Goal: Contribute content: Add original content to the website for others to see

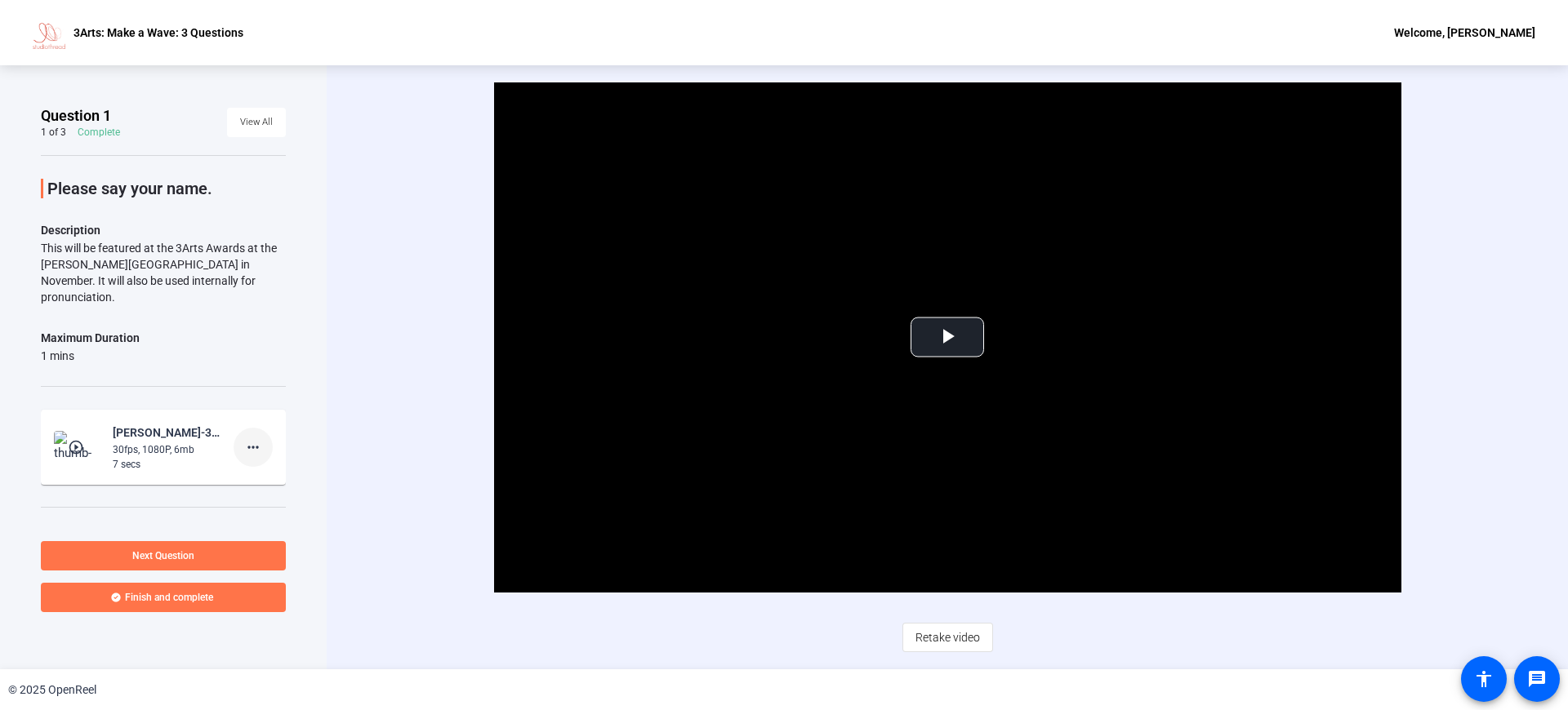
click at [243, 438] on mat-icon "more_horiz" at bounding box center [253, 447] width 20 height 20
click at [285, 467] on span "Delete clip" at bounding box center [270, 464] width 65 height 20
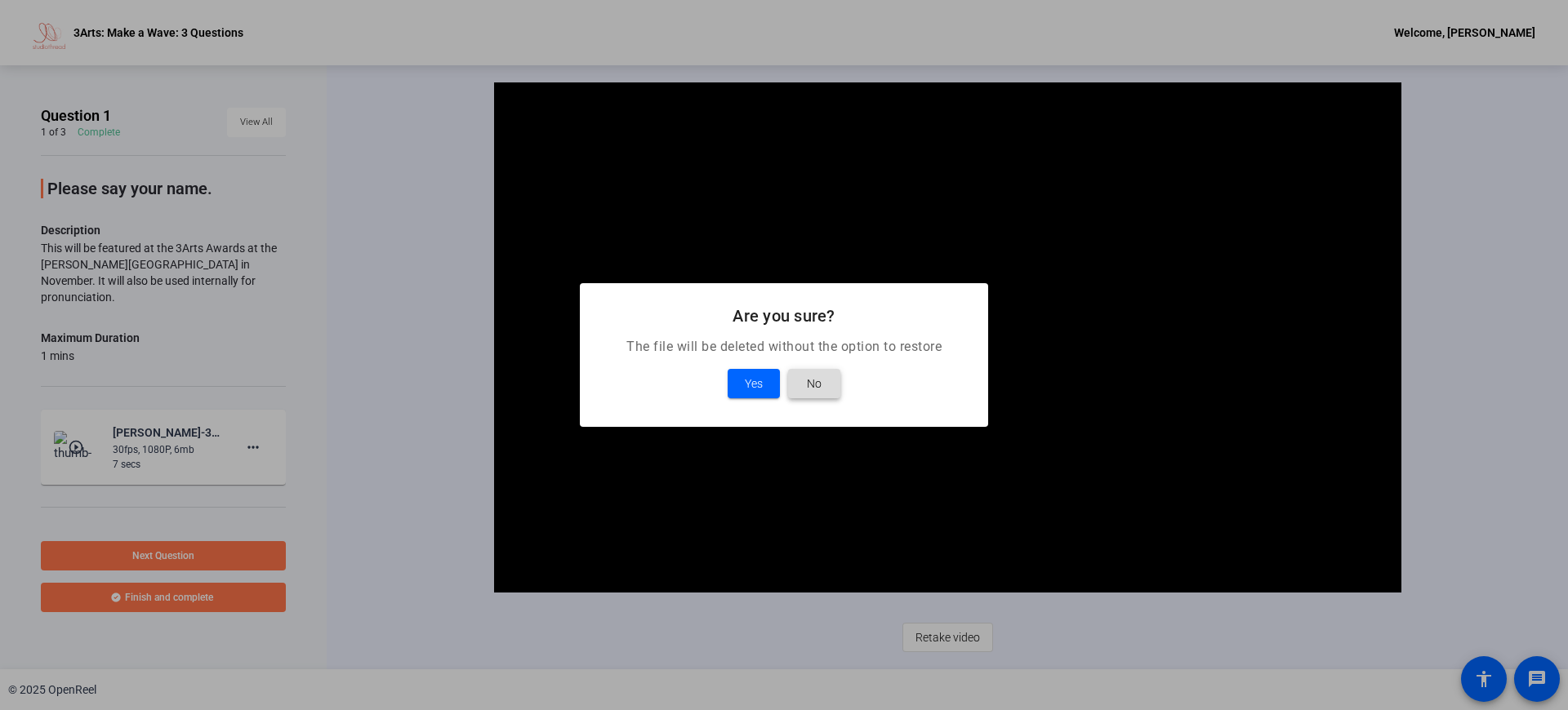
click at [817, 384] on span "No" at bounding box center [815, 384] width 15 height 20
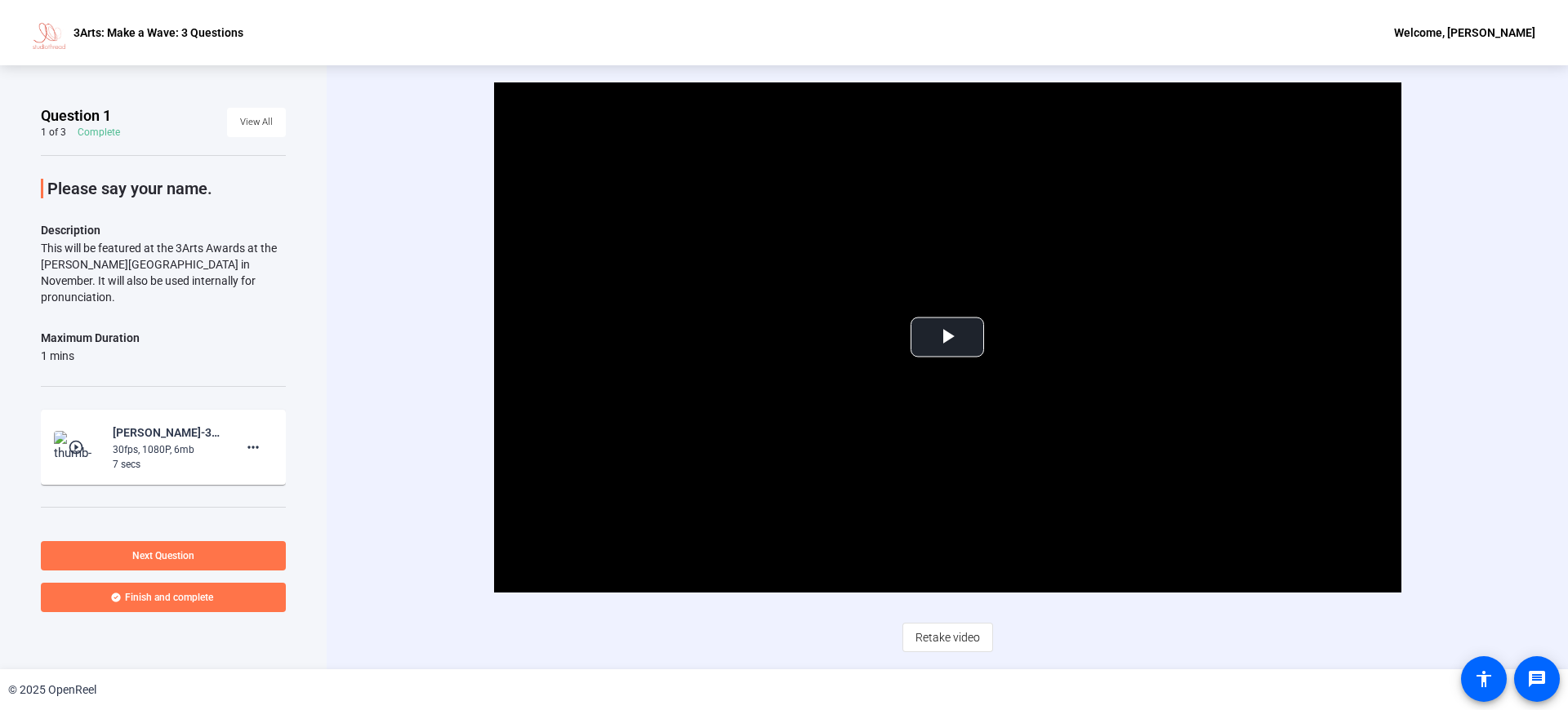
click at [1459, 26] on div "Welcome, [PERSON_NAME]" at bounding box center [1464, 32] width 141 height 20
click at [1440, 57] on span "Logout" at bounding box center [1440, 57] width 65 height 20
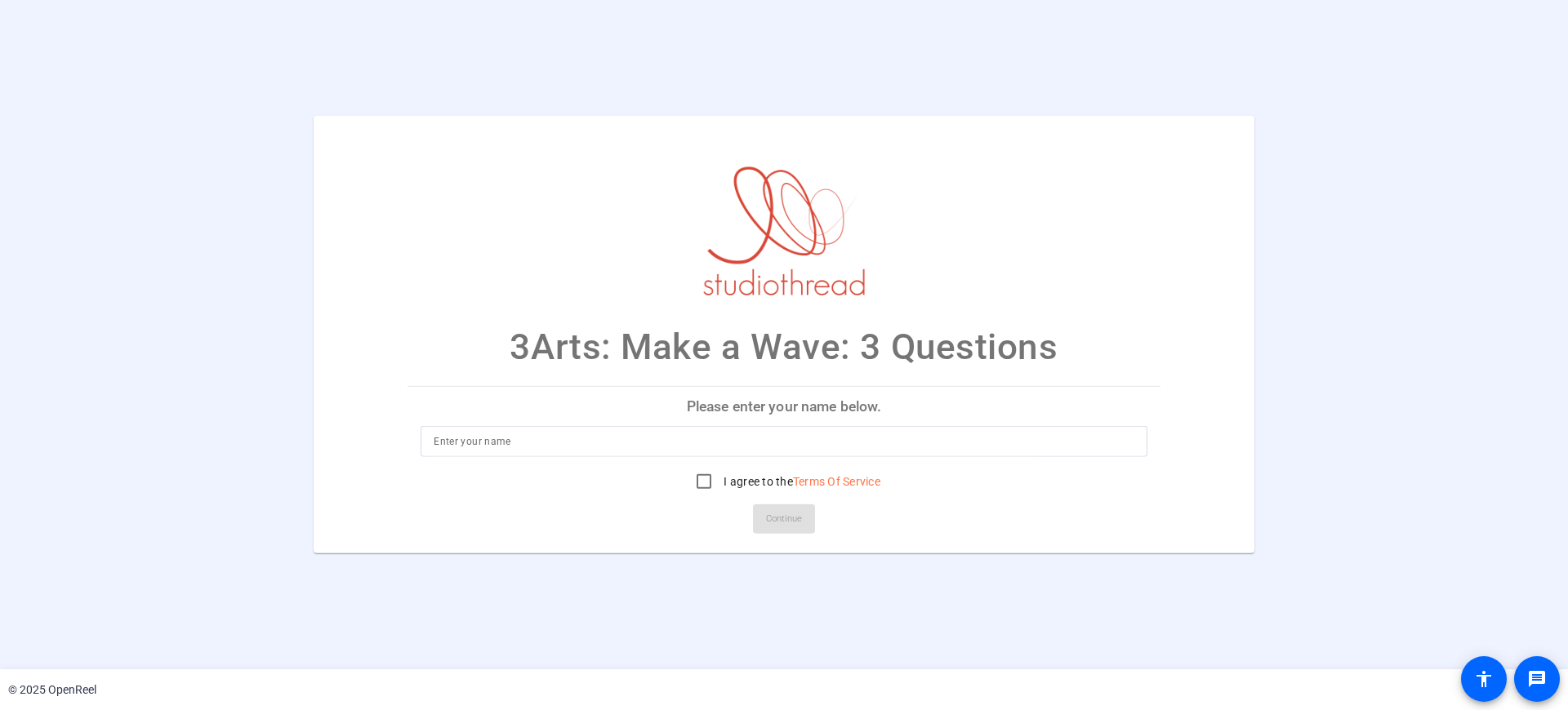
click at [568, 443] on input at bounding box center [784, 441] width 701 height 20
type input "[PERSON_NAME]"
click at [704, 486] on input "I agree to the Terms Of Service" at bounding box center [703, 482] width 33 height 33
checkbox input "true"
click at [806, 524] on span at bounding box center [784, 520] width 62 height 40
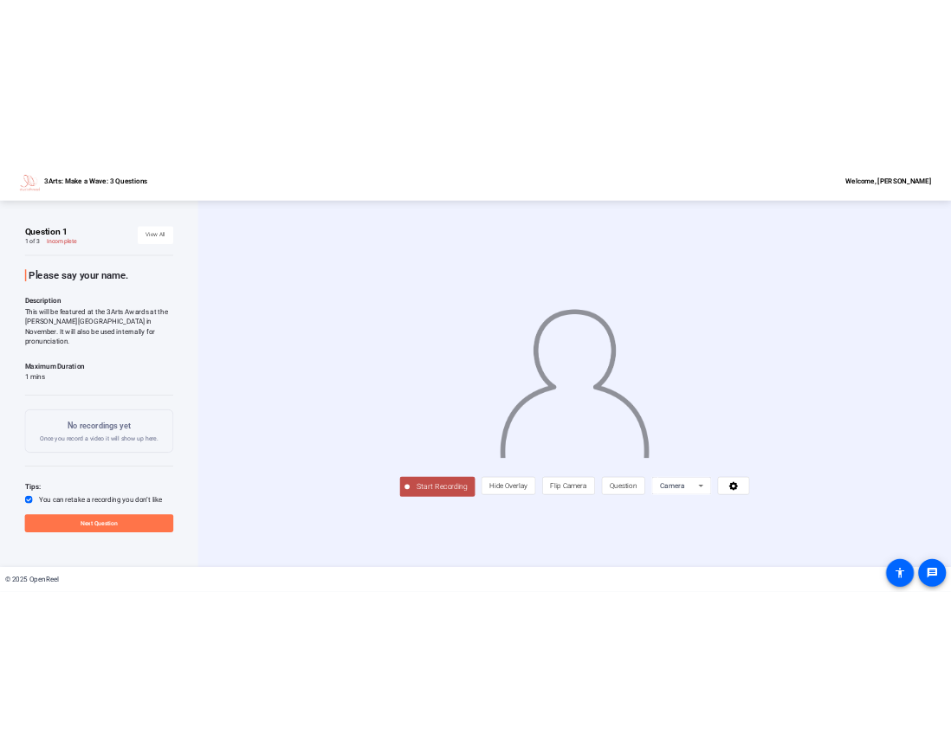
scroll to position [28, 0]
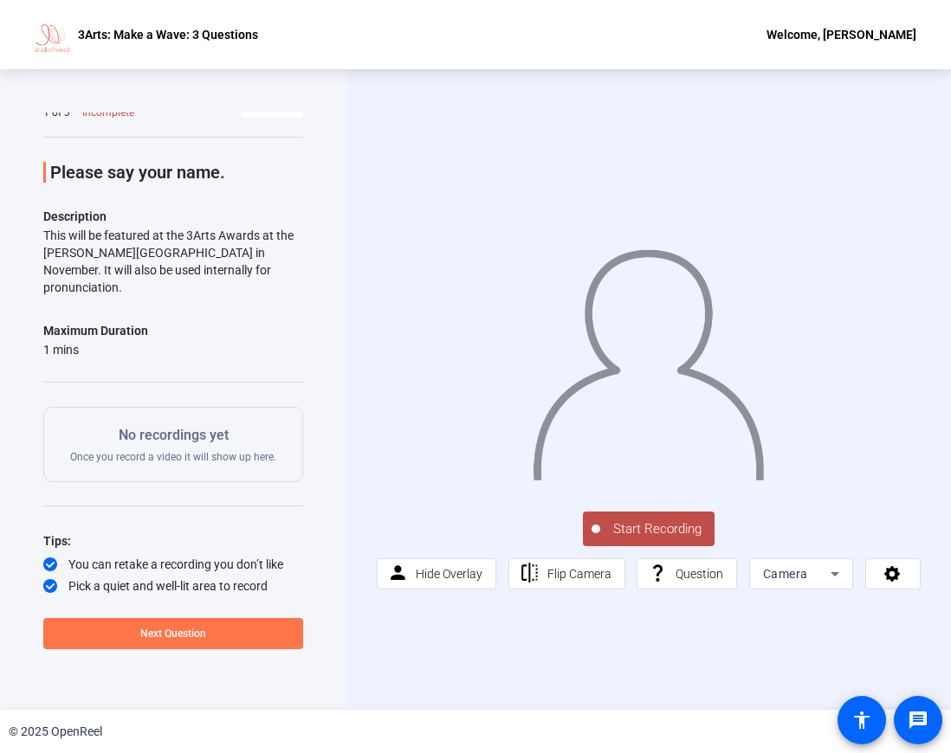
click at [193, 407] on div "No recordings yet Once you record a video it will show up here." at bounding box center [173, 444] width 260 height 75
click at [789, 580] on span "Camera" at bounding box center [785, 574] width 45 height 14
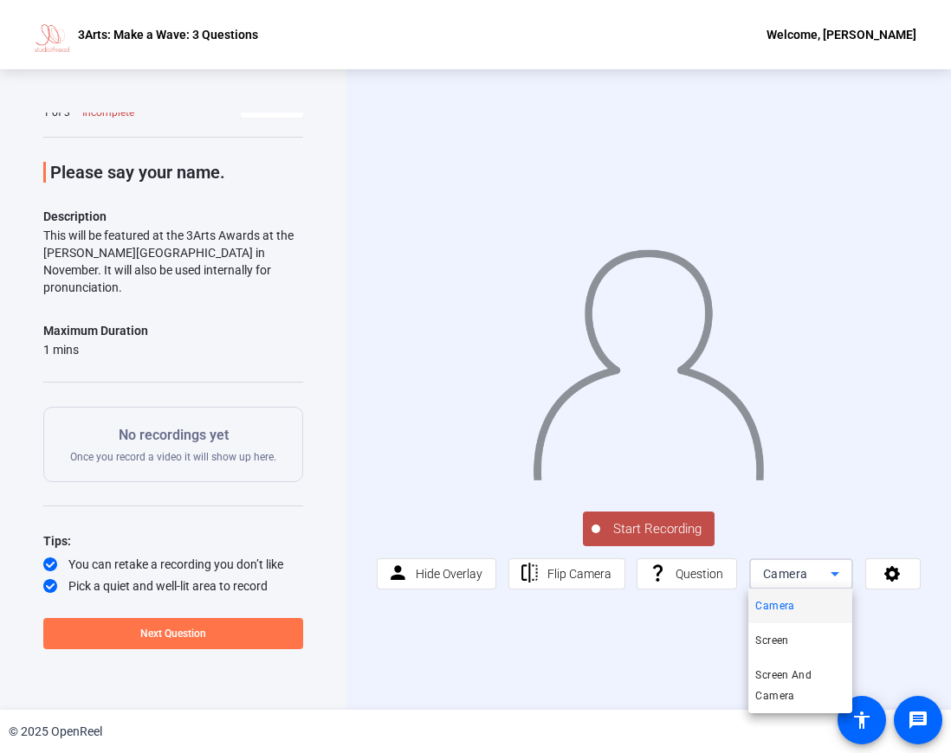
click at [790, 579] on div at bounding box center [475, 376] width 951 height 753
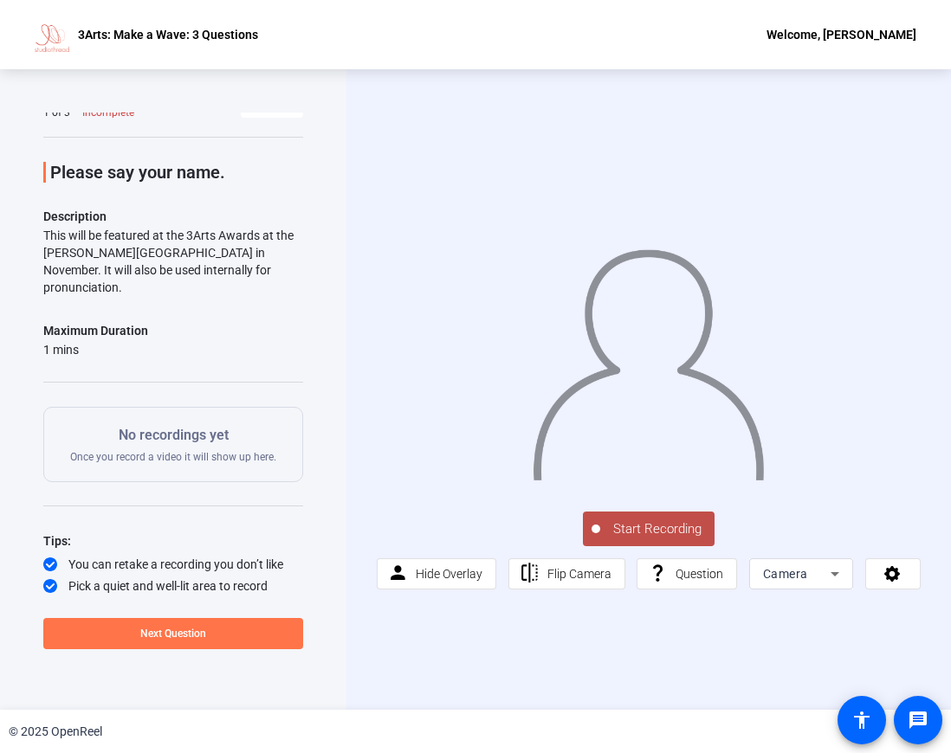
scroll to position [0, 0]
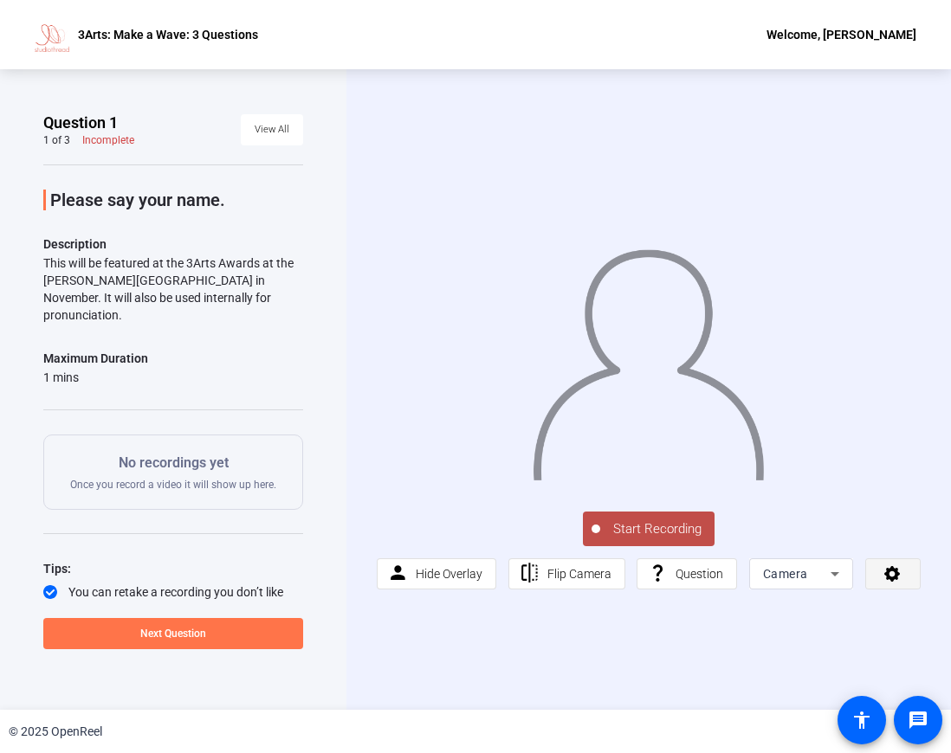
click at [876, 562] on span at bounding box center [893, 574] width 54 height 42
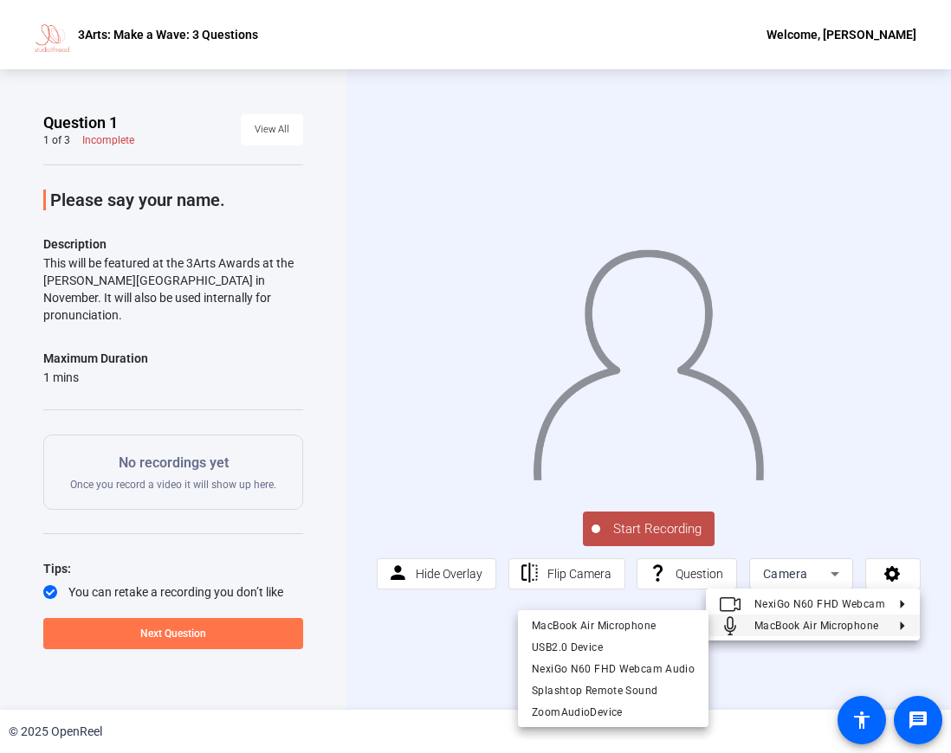
click at [651, 664] on span "NexiGo N60 FHD Webcam Audio" at bounding box center [613, 669] width 163 height 12
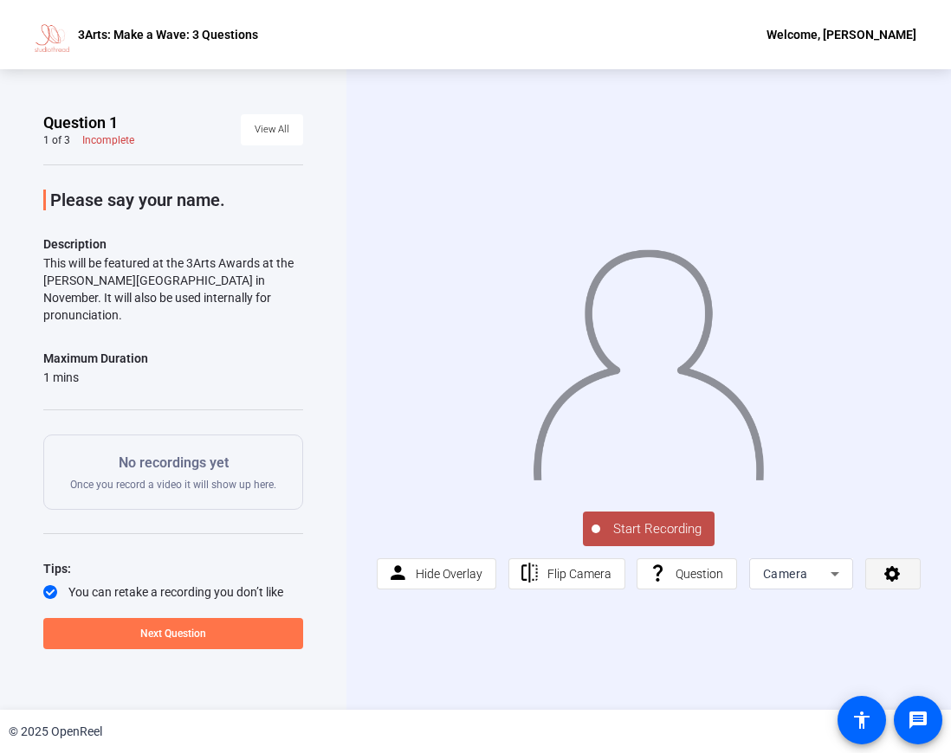
click at [902, 574] on span at bounding box center [893, 574] width 54 height 42
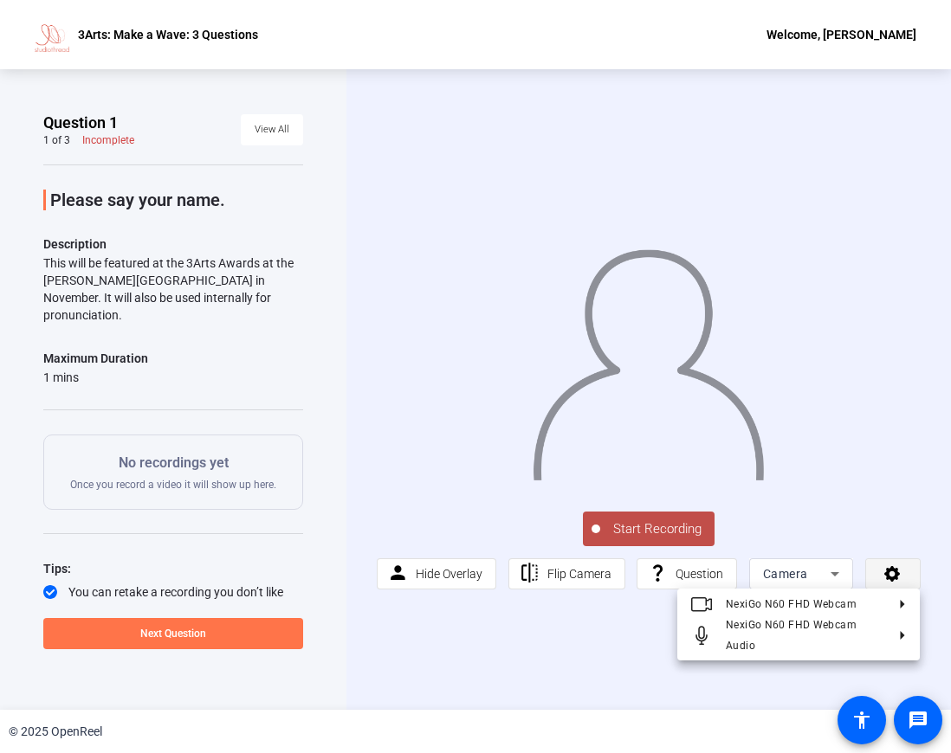
click at [902, 574] on div at bounding box center [475, 376] width 951 height 753
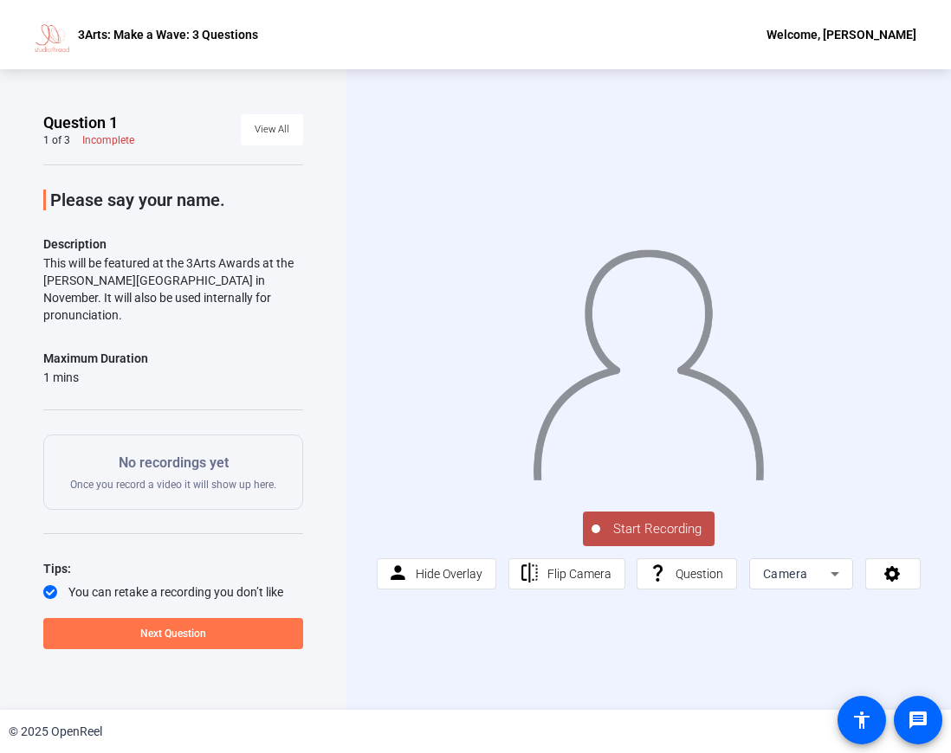
click at [653, 526] on span "Start Recording" at bounding box center [657, 530] width 114 height 20
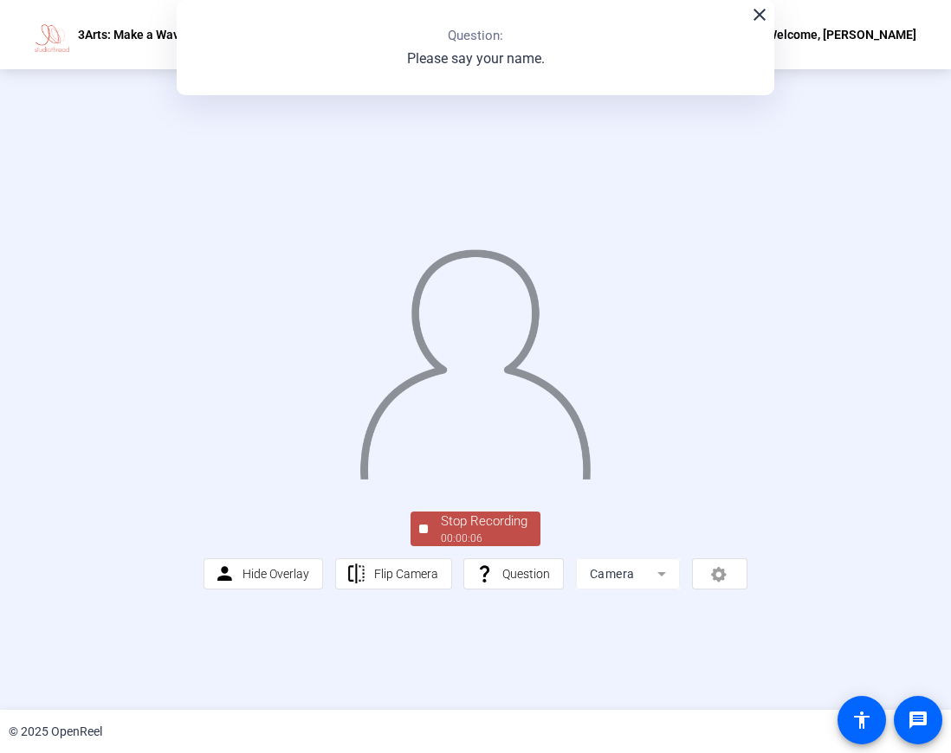
click at [426, 547] on button "Stop Recording 00:00:06" at bounding box center [476, 530] width 130 height 36
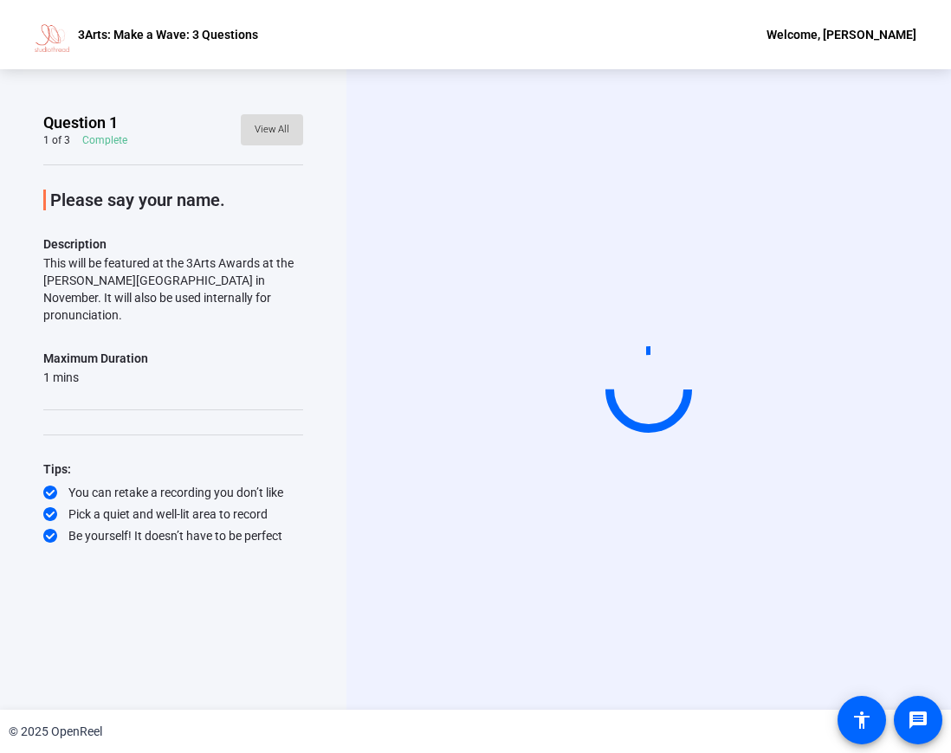
click at [285, 140] on span "View All" at bounding box center [272, 130] width 35 height 26
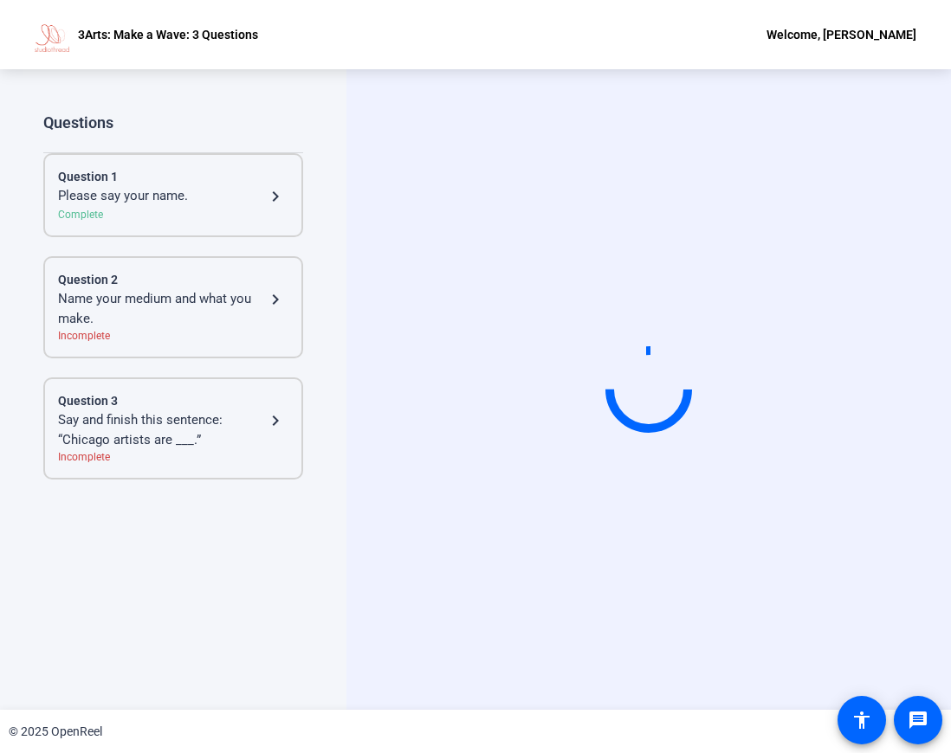
click at [171, 211] on div "Complete" at bounding box center [173, 215] width 230 height 16
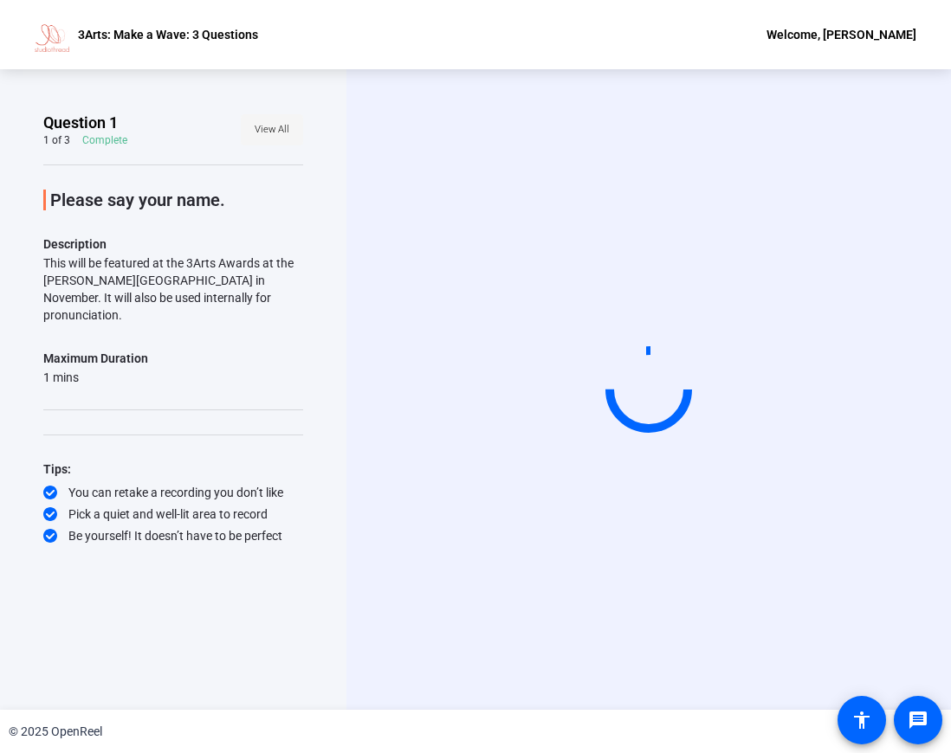
click at [283, 139] on span "View All" at bounding box center [272, 130] width 35 height 26
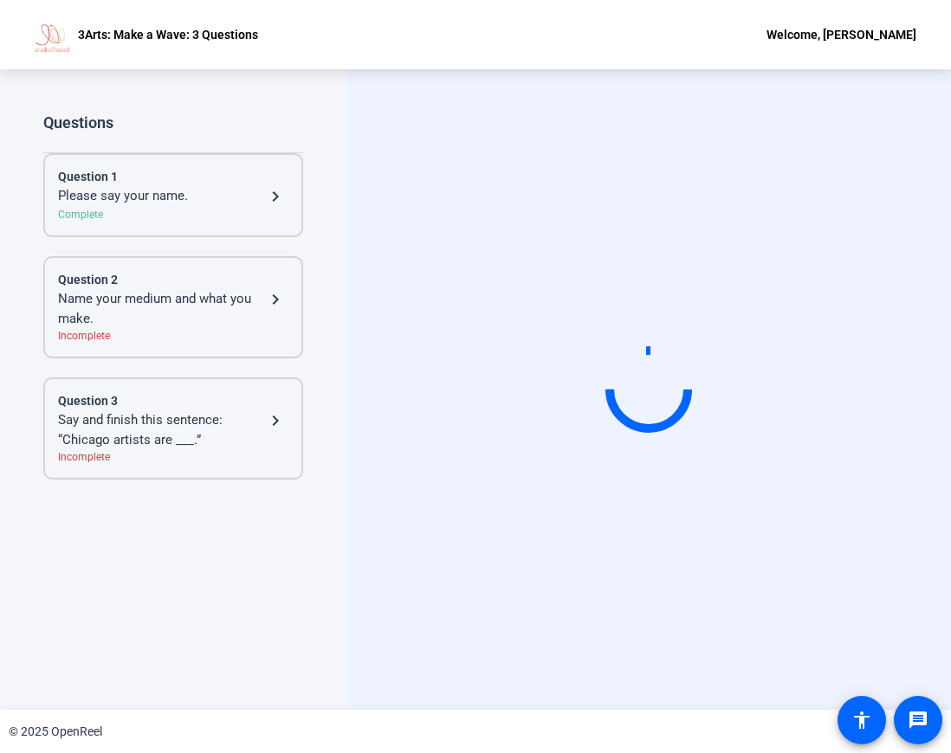
click at [168, 302] on div "Name your medium and what you make." at bounding box center [161, 308] width 207 height 39
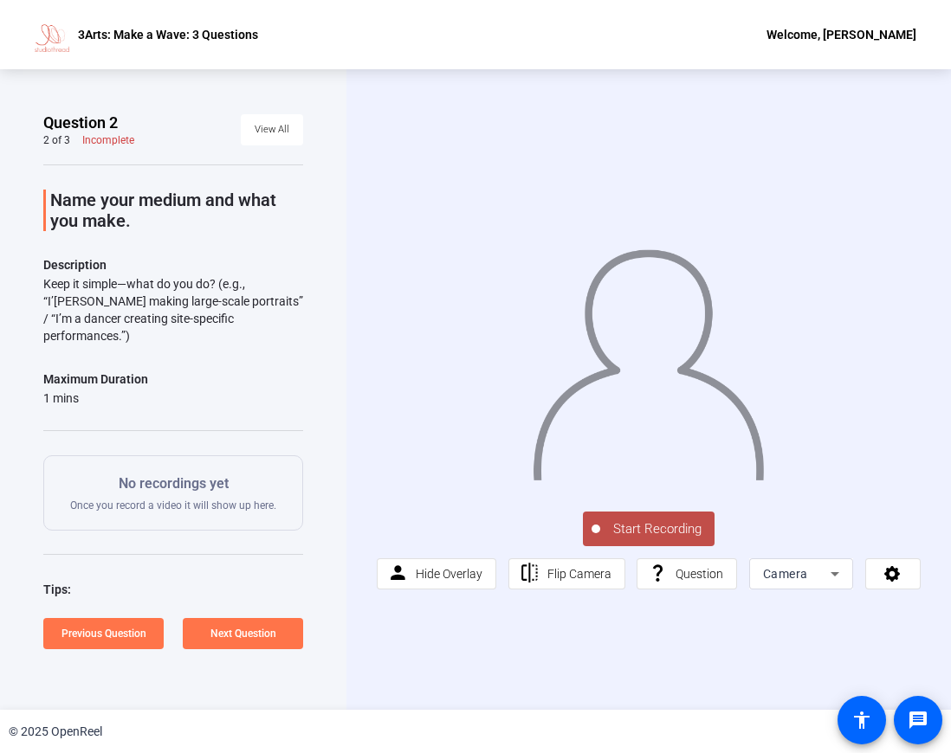
click at [637, 527] on span "Start Recording" at bounding box center [657, 530] width 114 height 20
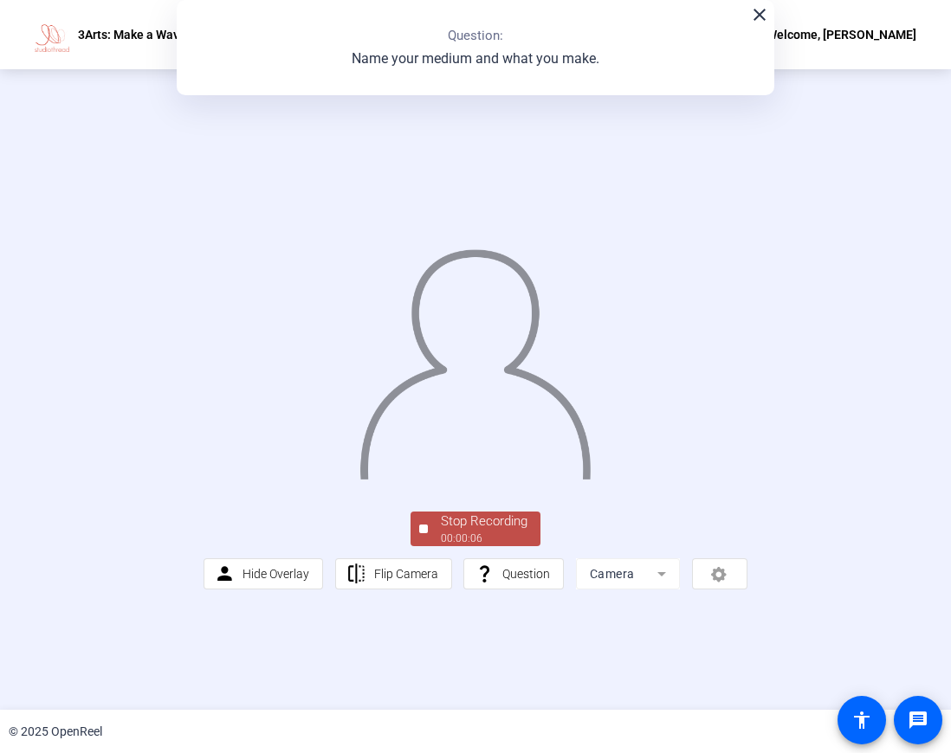
click at [423, 533] on div at bounding box center [423, 529] width 9 height 9
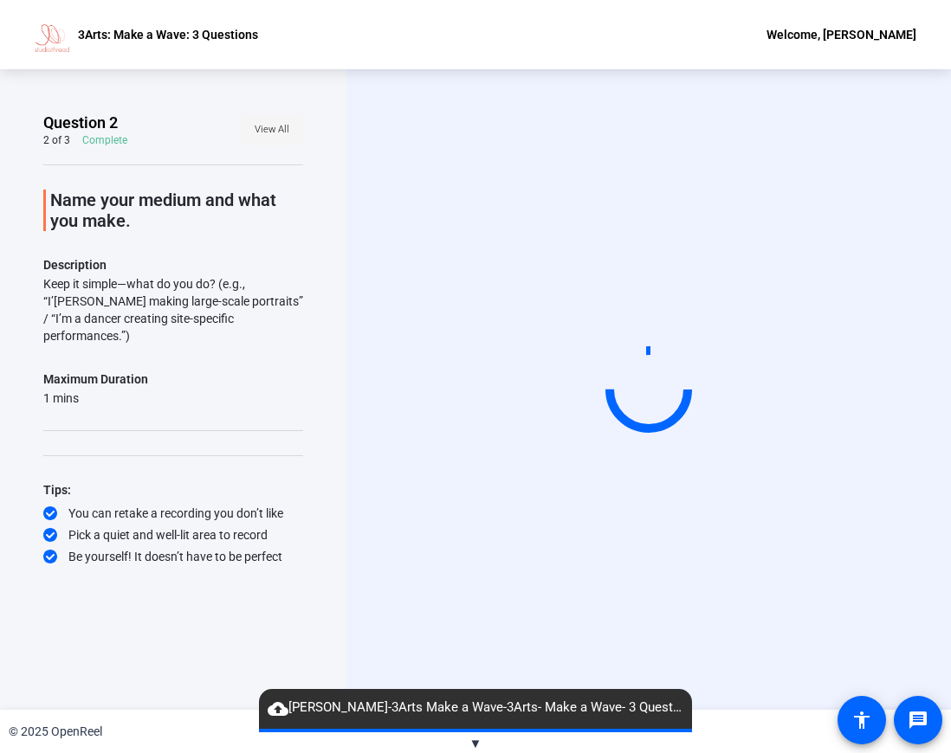
click at [279, 128] on span "View All" at bounding box center [272, 130] width 35 height 26
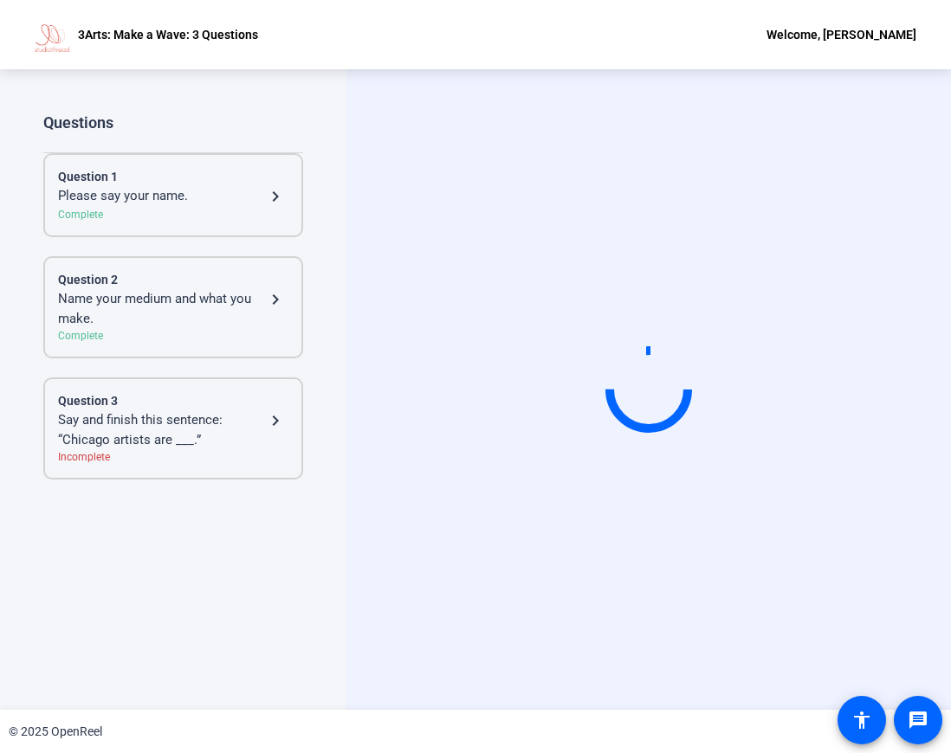
click at [118, 440] on div "Say and finish this sentence: “Chicago artists are ___.”" at bounding box center [161, 430] width 207 height 39
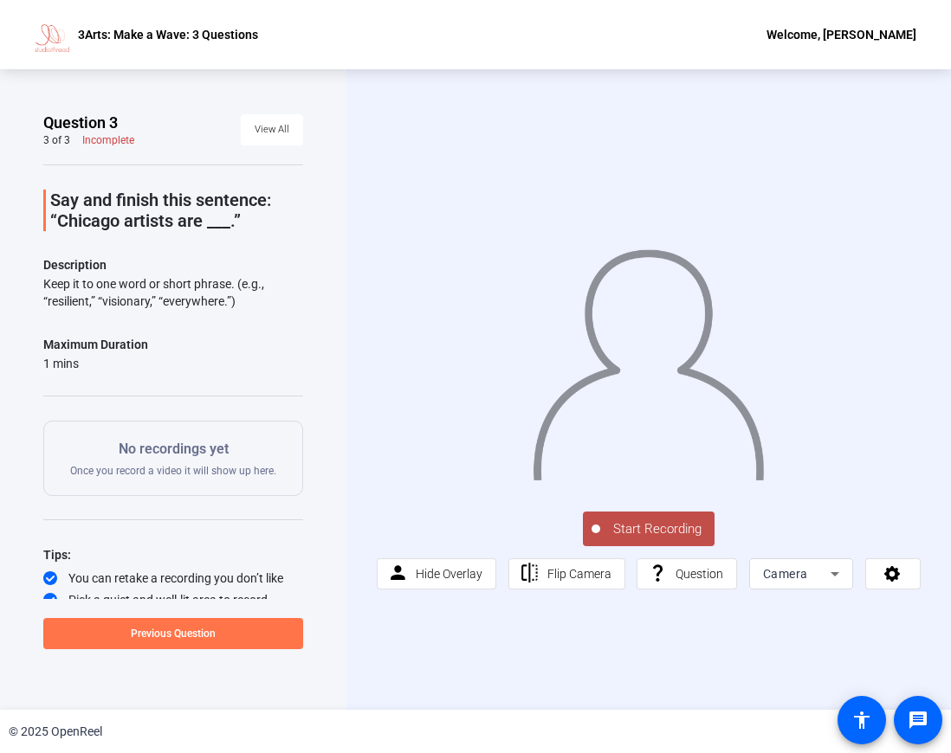
click at [641, 533] on span "Start Recording" at bounding box center [657, 530] width 114 height 20
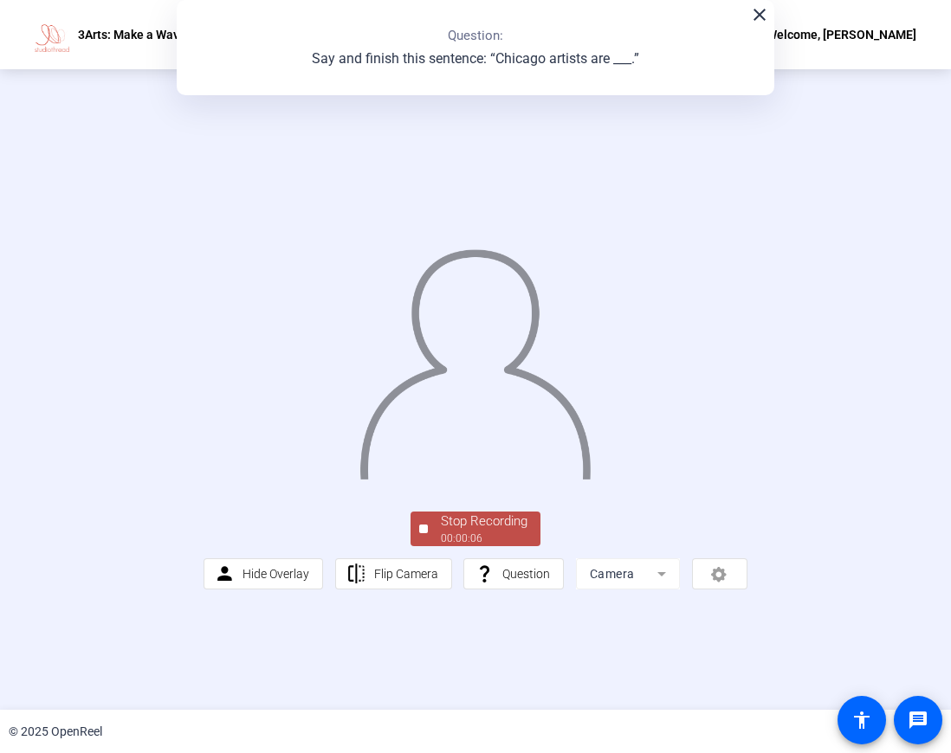
click at [464, 546] on div "00:00:06" at bounding box center [484, 539] width 87 height 16
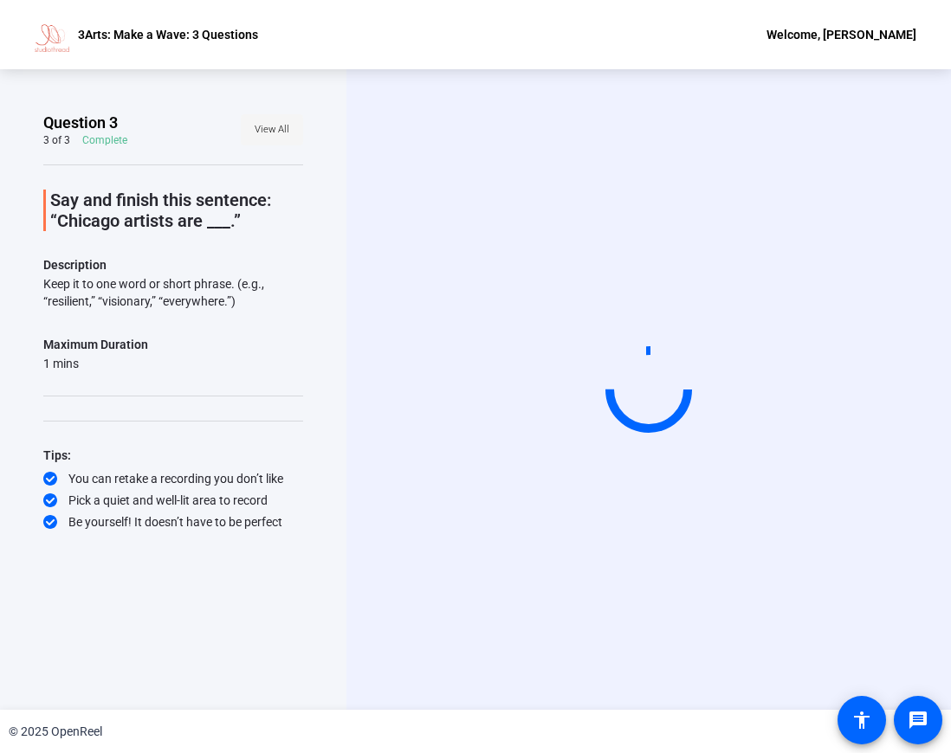
click at [293, 123] on span at bounding box center [272, 130] width 62 height 42
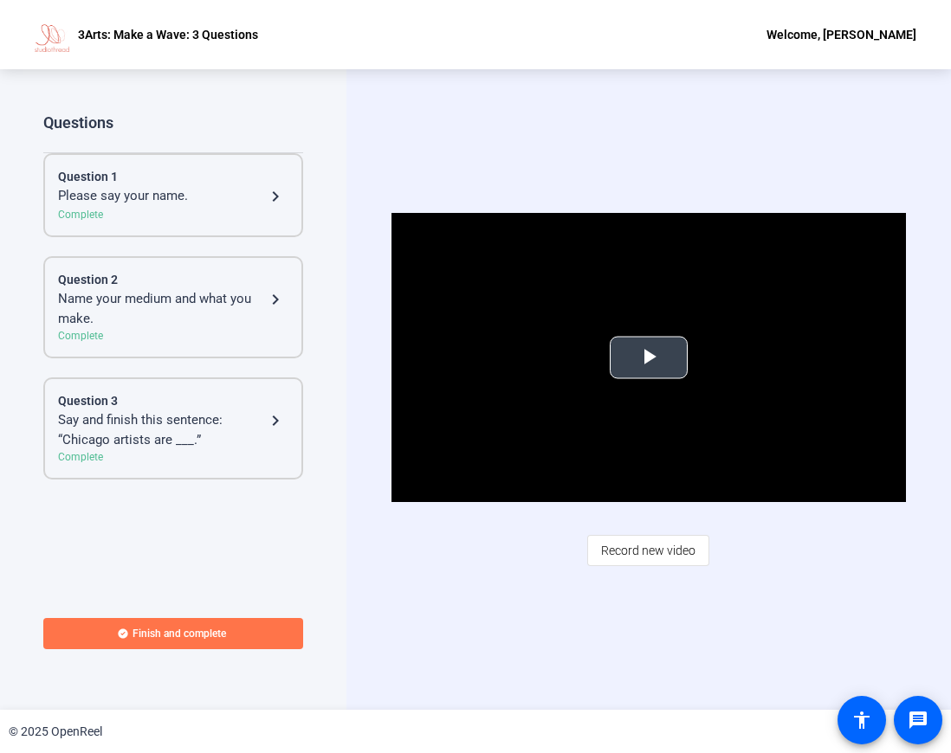
click at [649, 358] on span "Video Player" at bounding box center [649, 358] width 0 height 0
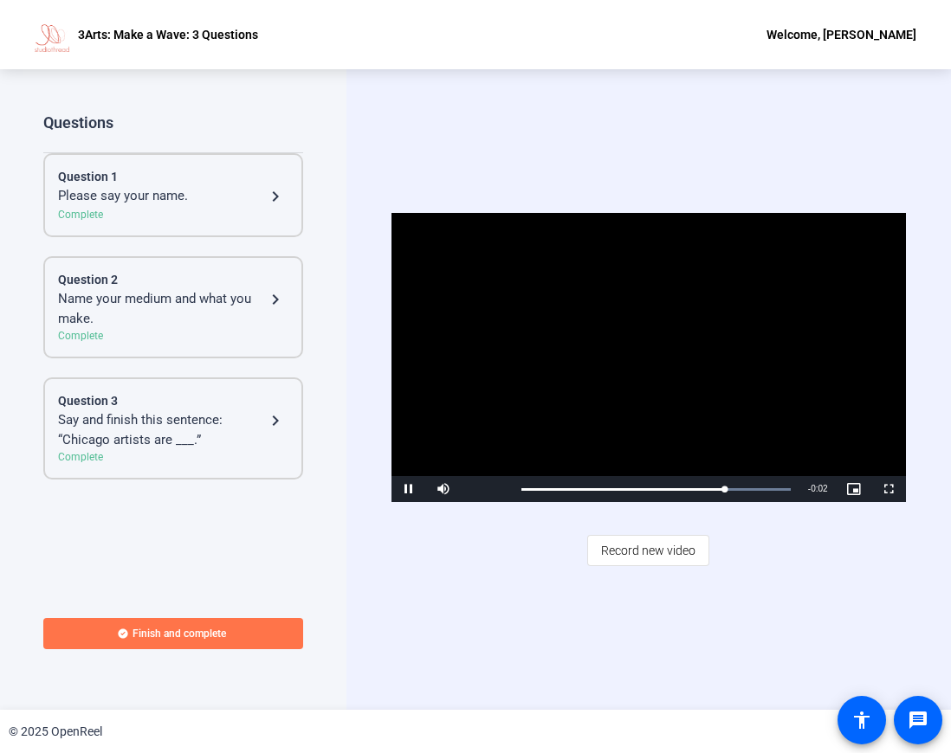
click at [406, 489] on span "Video Player" at bounding box center [408, 489] width 35 height 0
click at [165, 335] on div "Complete" at bounding box center [173, 336] width 230 height 16
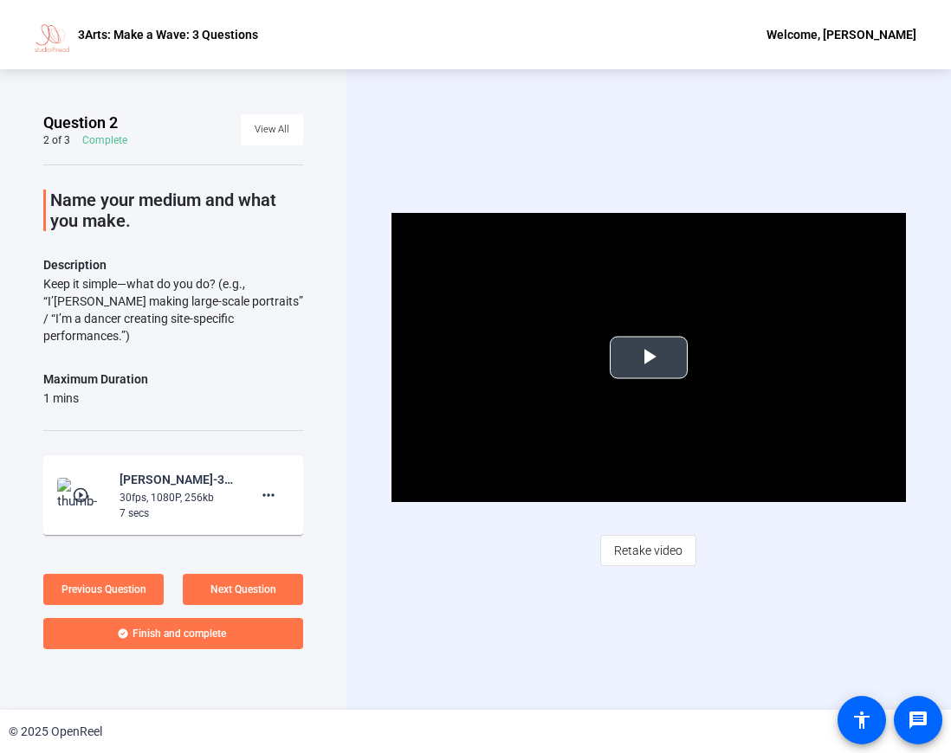
click at [649, 358] on span "Video Player" at bounding box center [649, 358] width 0 height 0
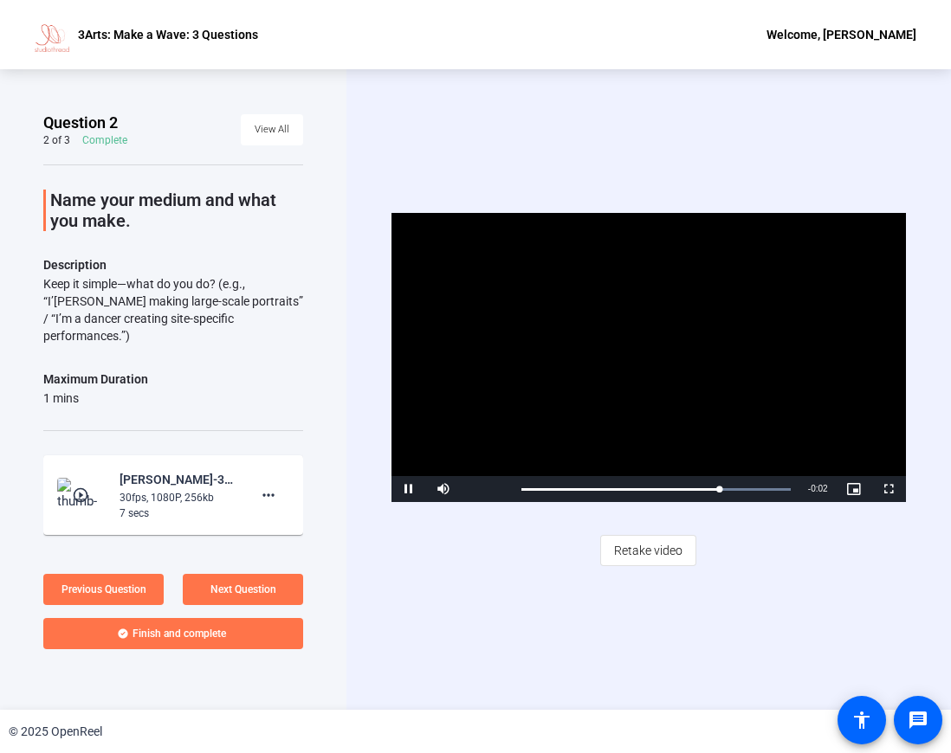
click at [404, 489] on span "Video Player" at bounding box center [408, 489] width 35 height 0
click at [255, 122] on span "View All" at bounding box center [272, 130] width 35 height 26
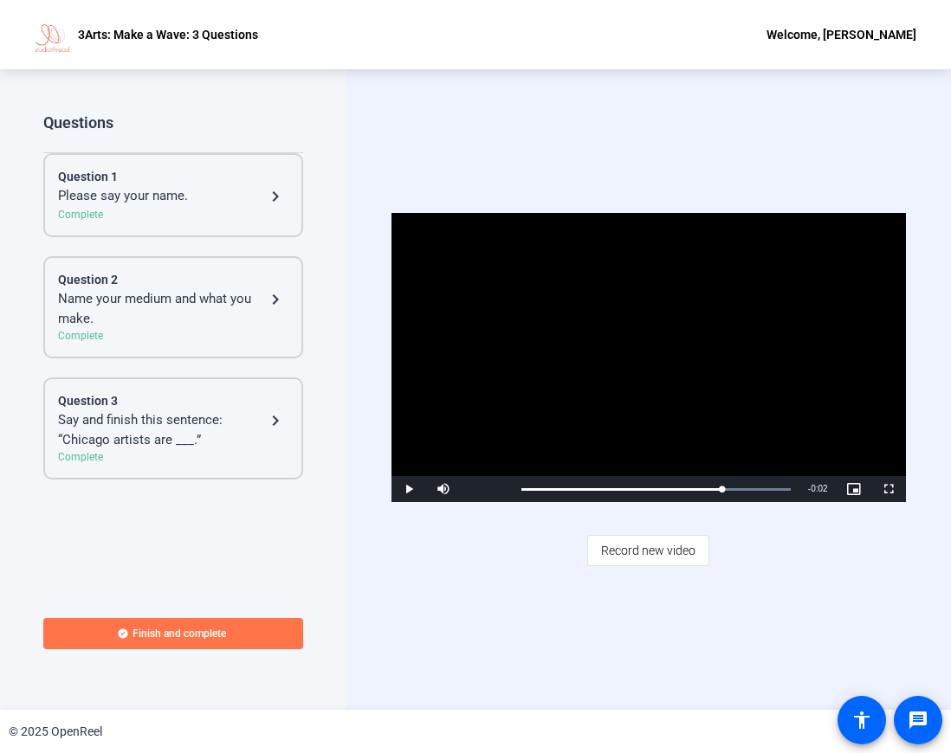
click at [157, 184] on div "Question 1" at bounding box center [173, 177] width 230 height 18
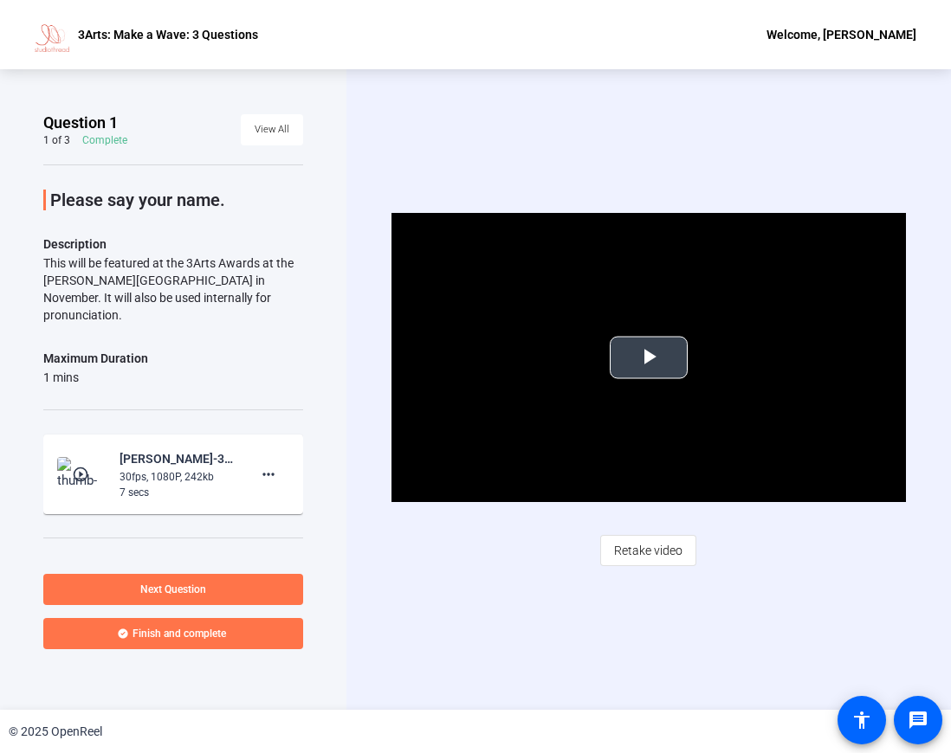
click at [611, 385] on video "Video Player" at bounding box center [648, 357] width 514 height 289
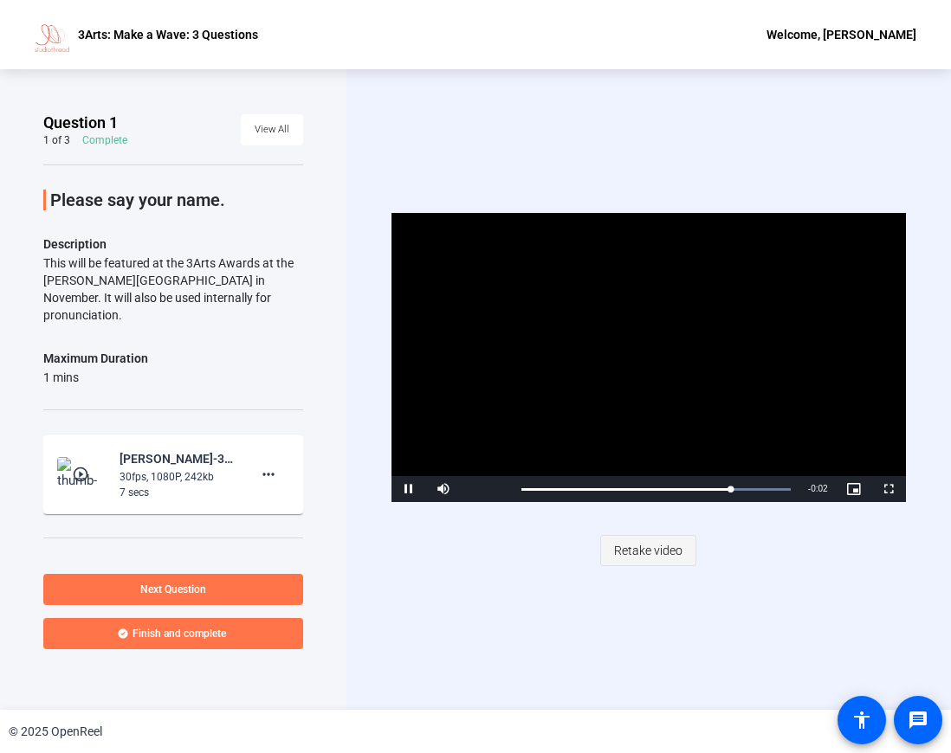
click at [655, 546] on span "Retake video" at bounding box center [648, 550] width 68 height 33
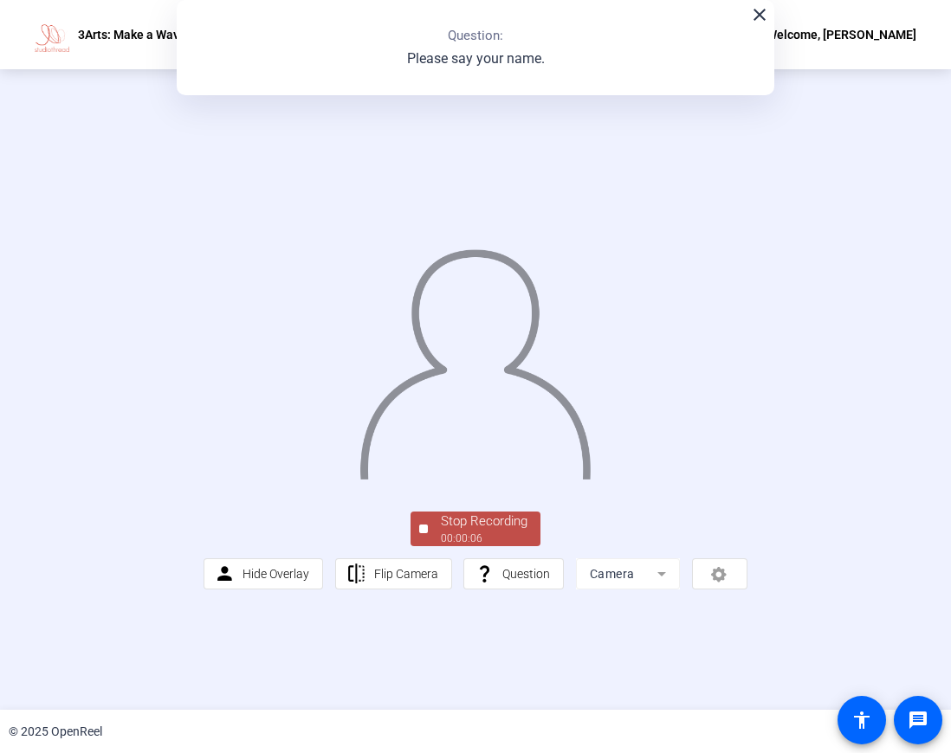
click at [525, 546] on div "00:00:06" at bounding box center [484, 539] width 87 height 16
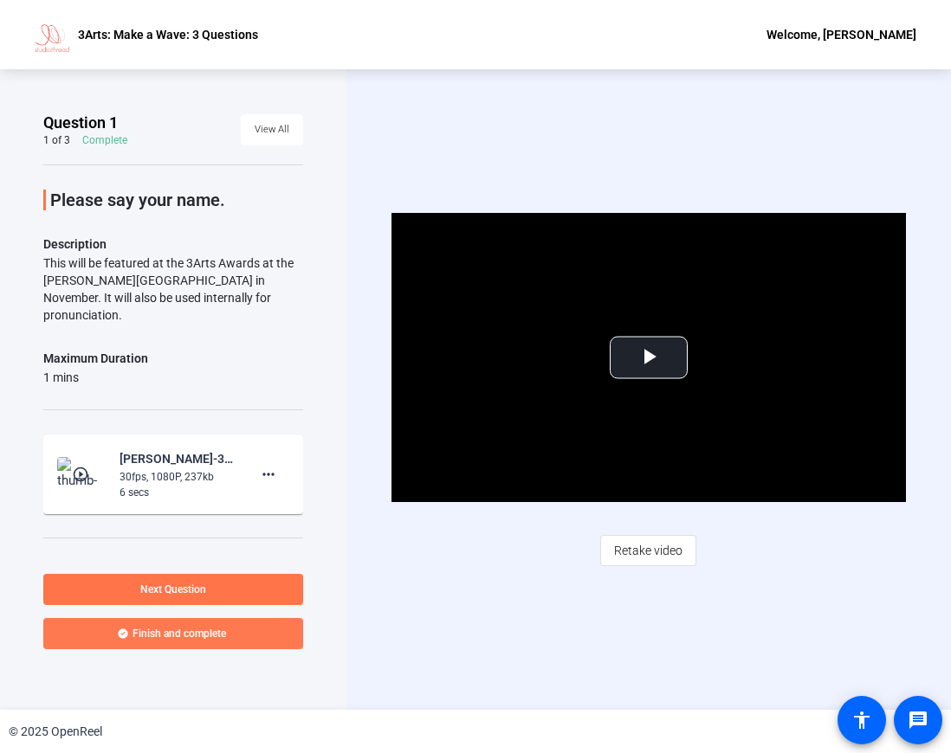
click at [217, 632] on span "Finish and complete" at bounding box center [180, 634] width 94 height 14
